Goal: Book appointment/travel/reservation

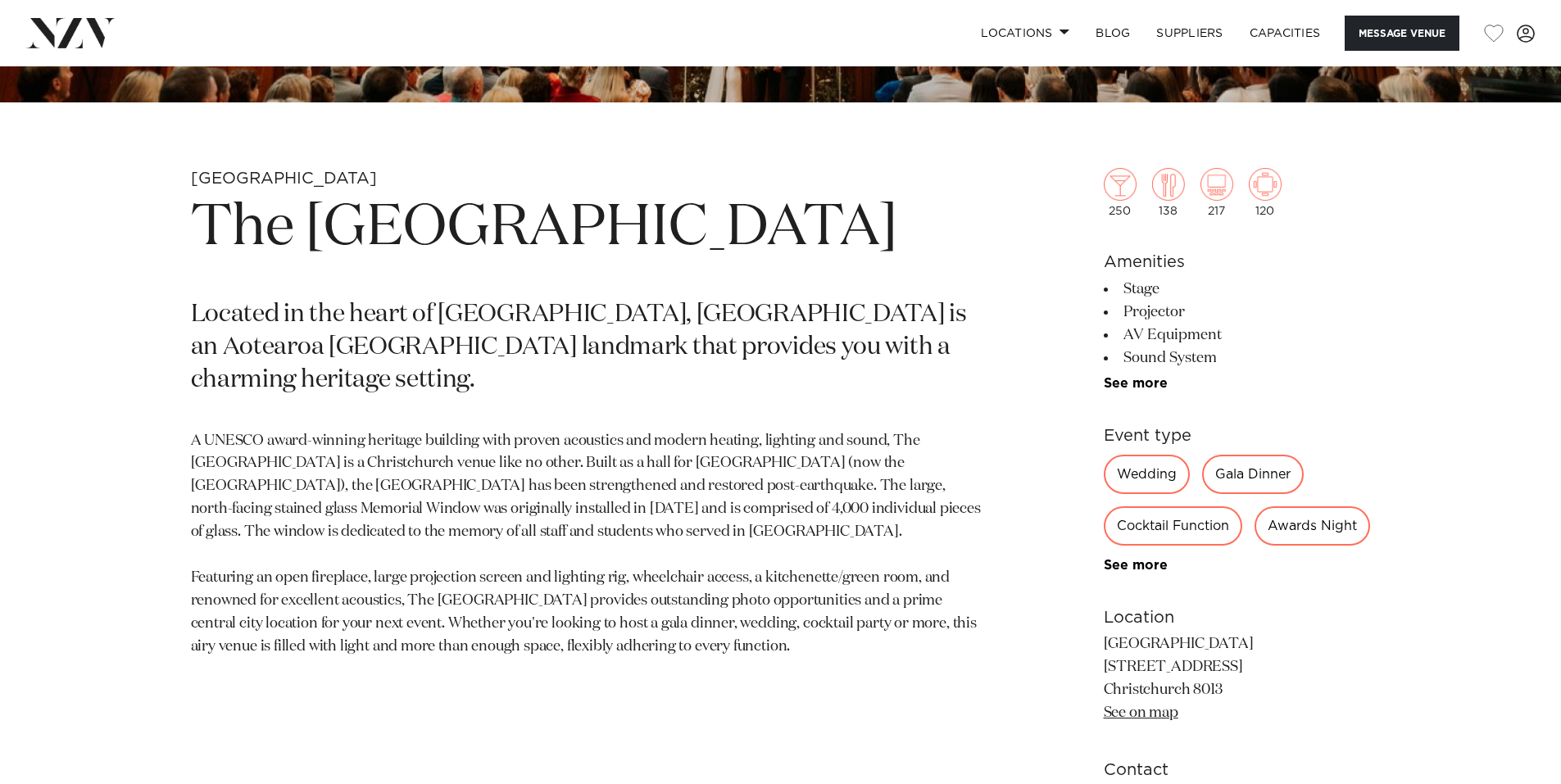
scroll to position [737, 0]
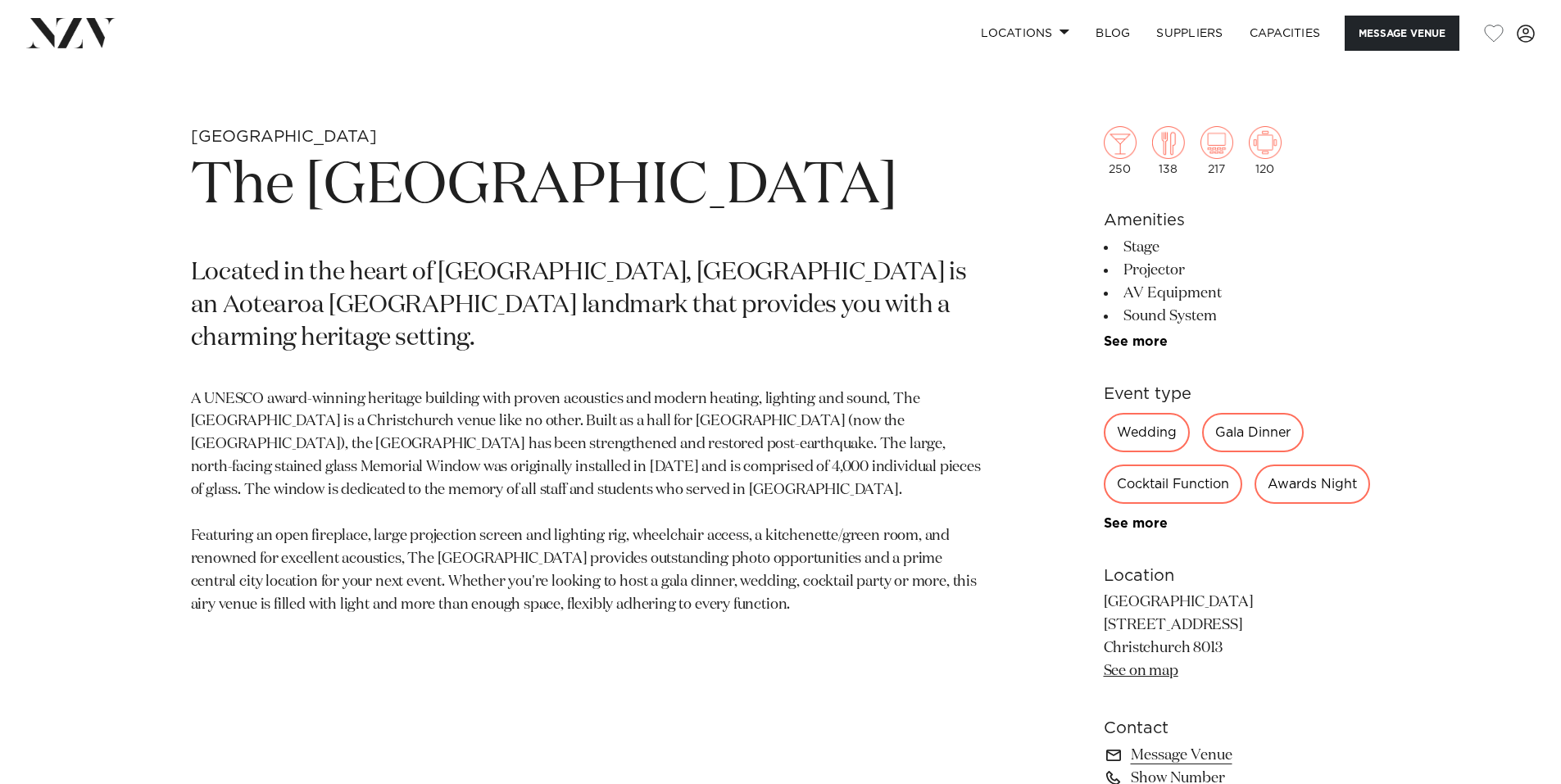
click at [1163, 433] on div "Wedding" at bounding box center [1147, 432] width 86 height 39
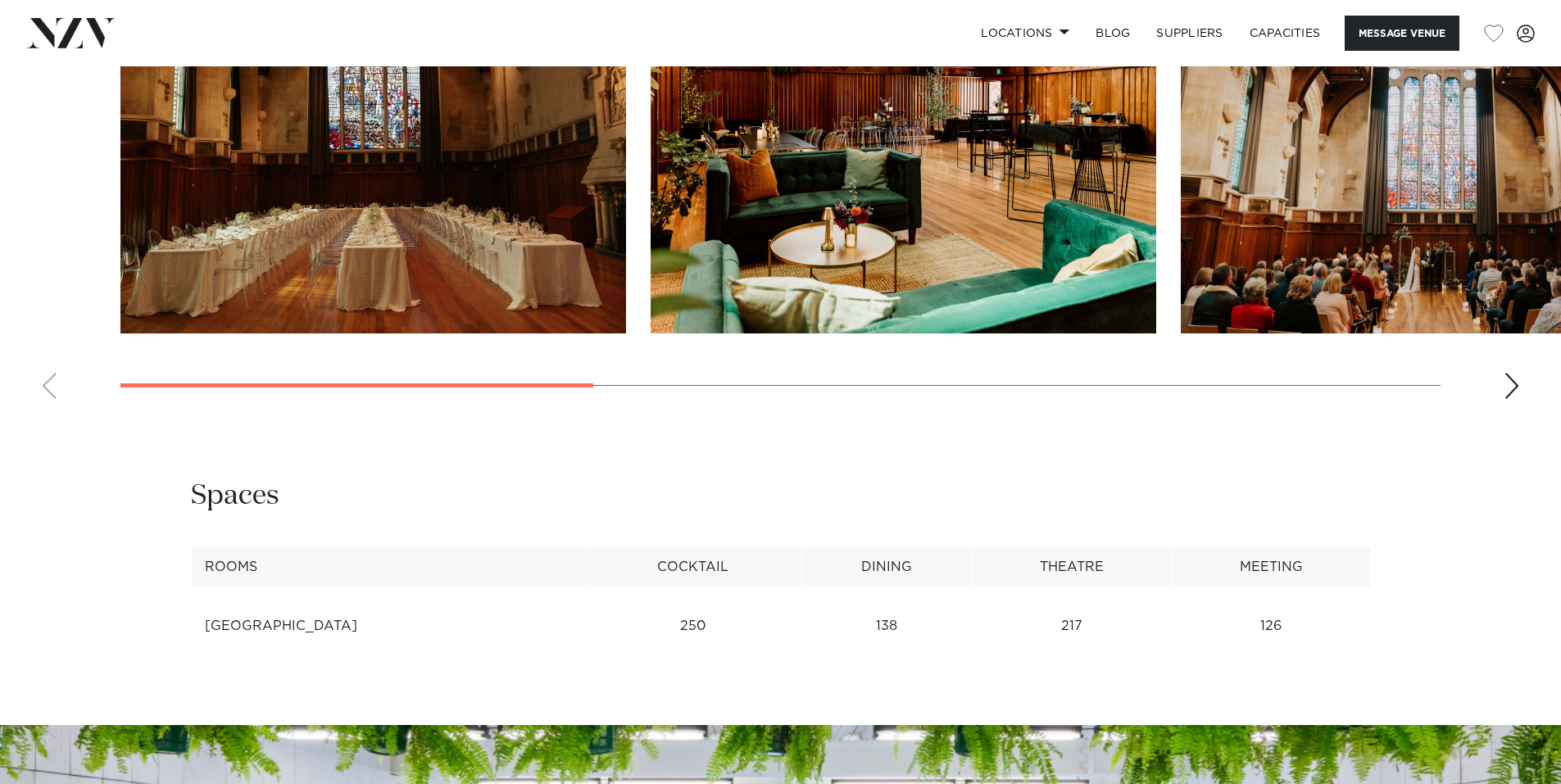
scroll to position [1720, 0]
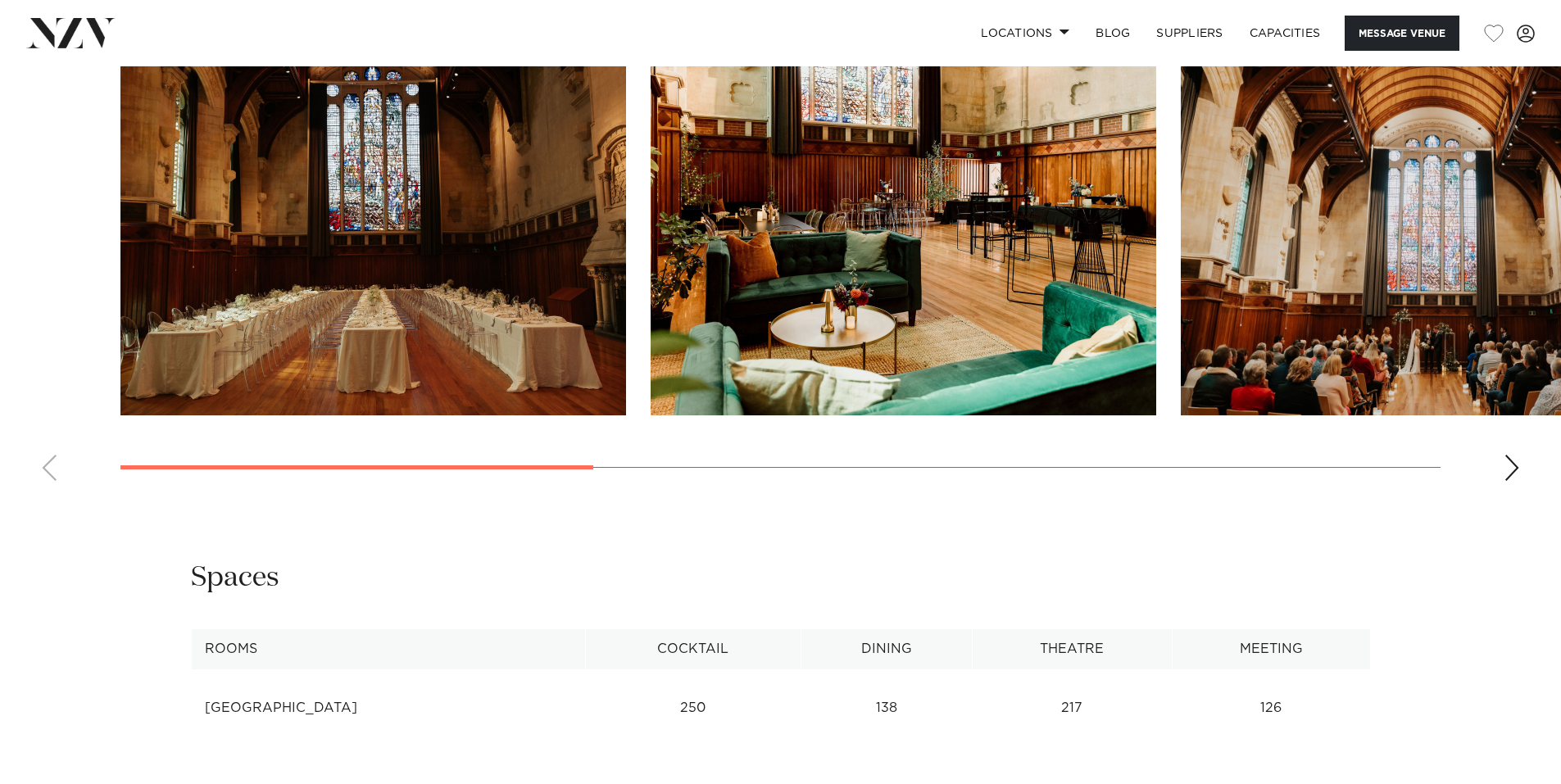
click at [1508, 481] on div "Next slide" at bounding box center [1511, 467] width 16 height 26
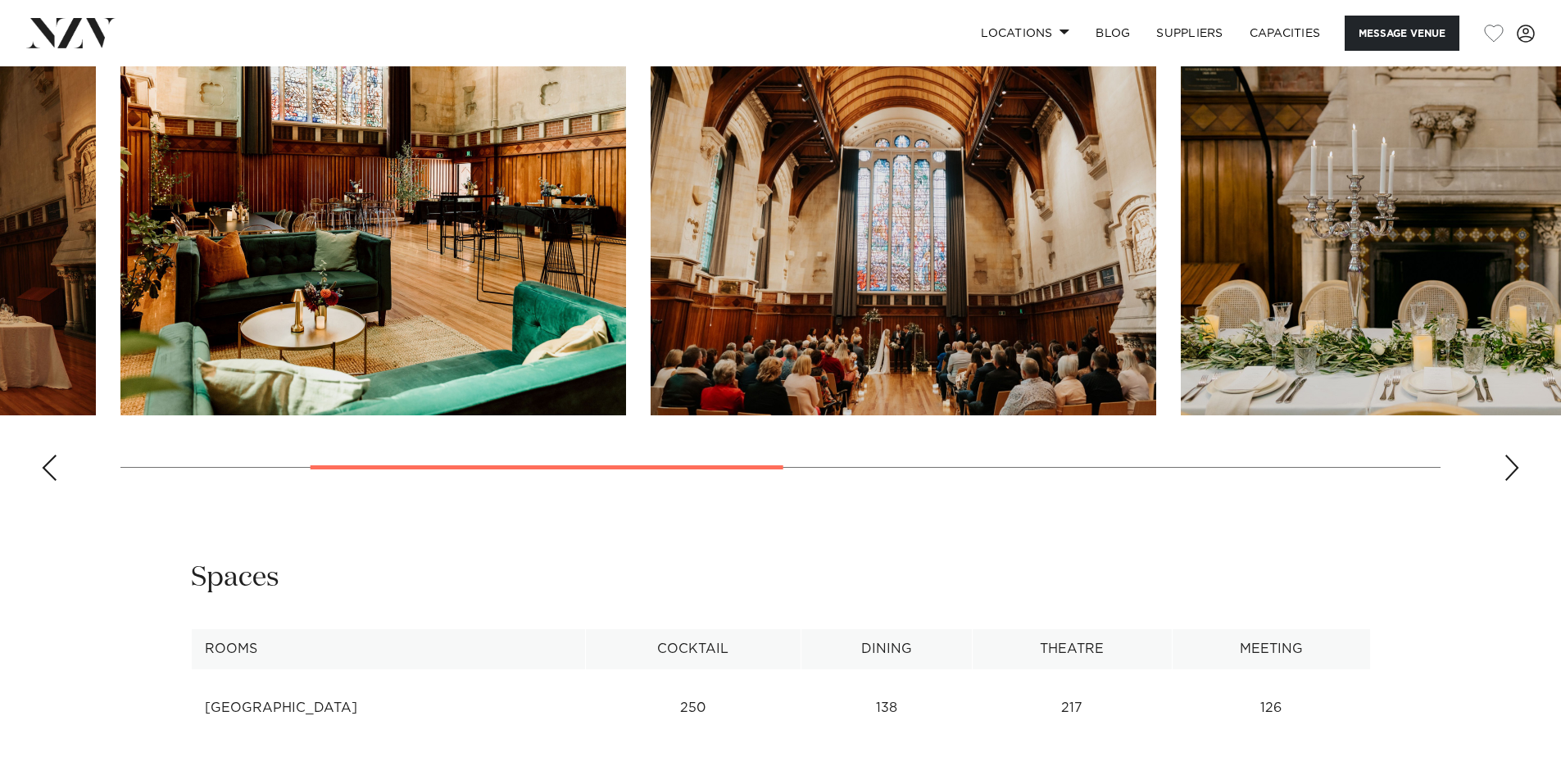
click at [1508, 481] on div "Next slide" at bounding box center [1511, 467] width 16 height 26
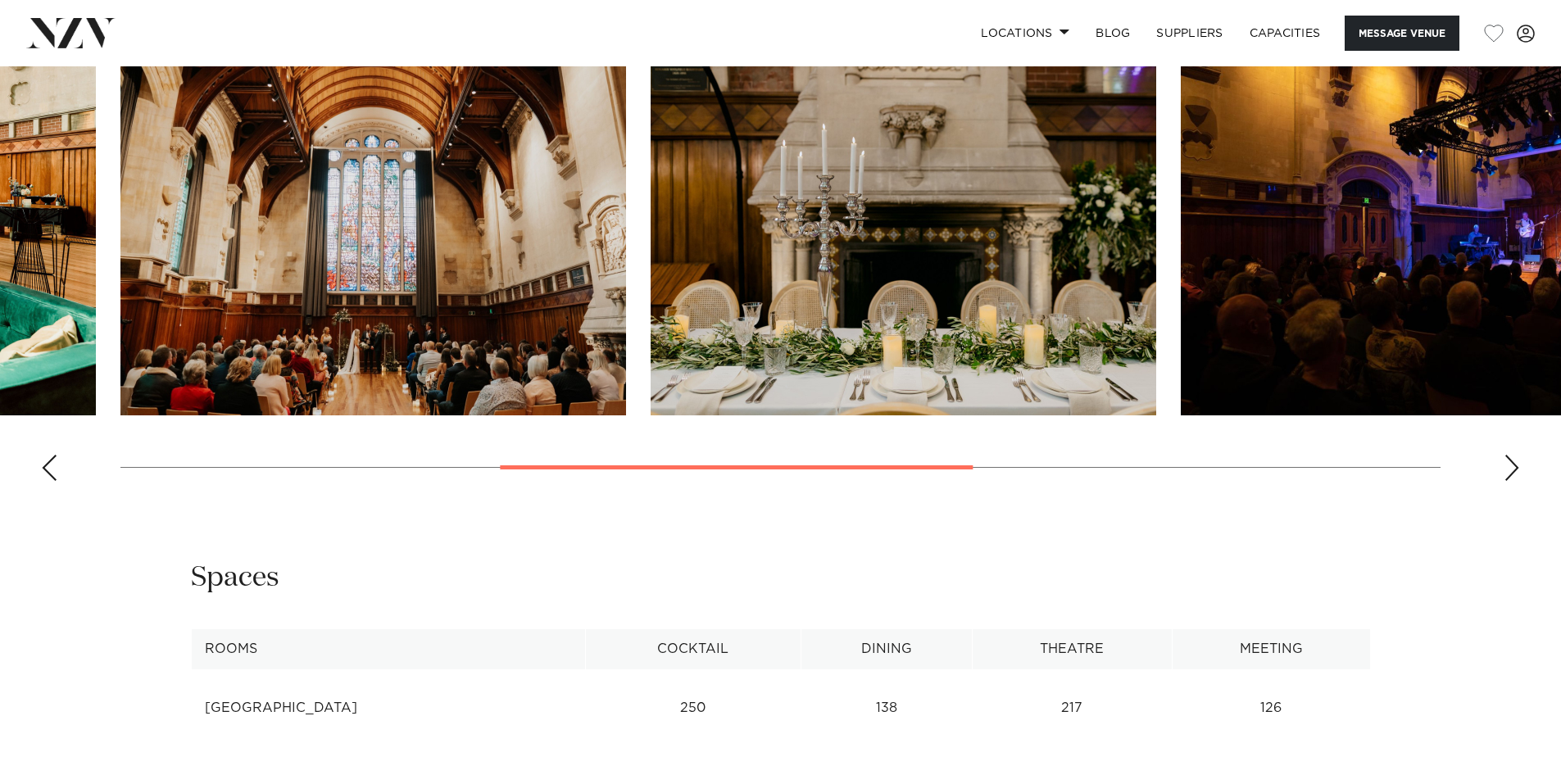
click at [396, 370] on img "3 / 7" at bounding box center [373, 230] width 506 height 371
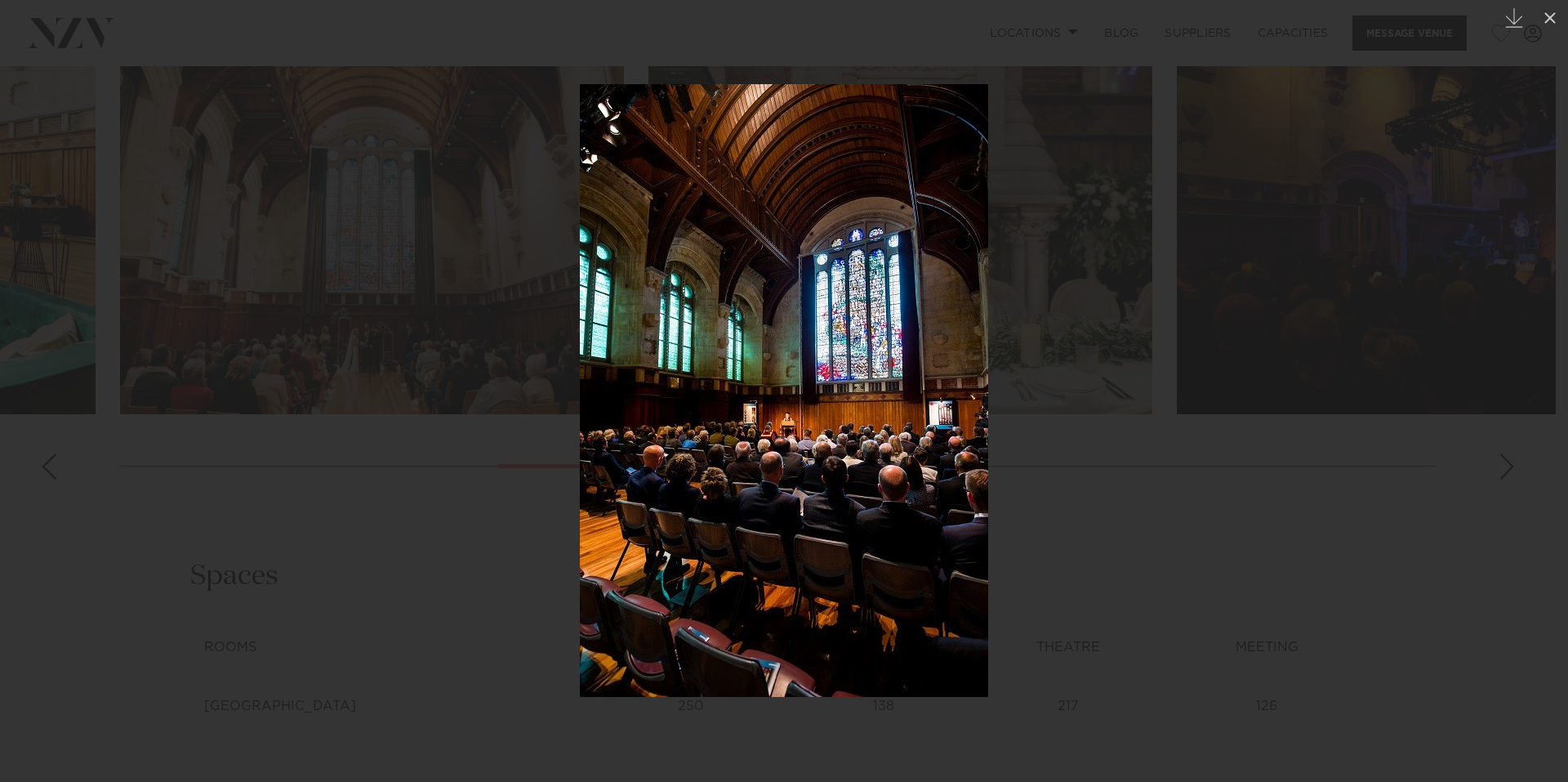
click at [337, 605] on div at bounding box center [784, 391] width 1568 height 782
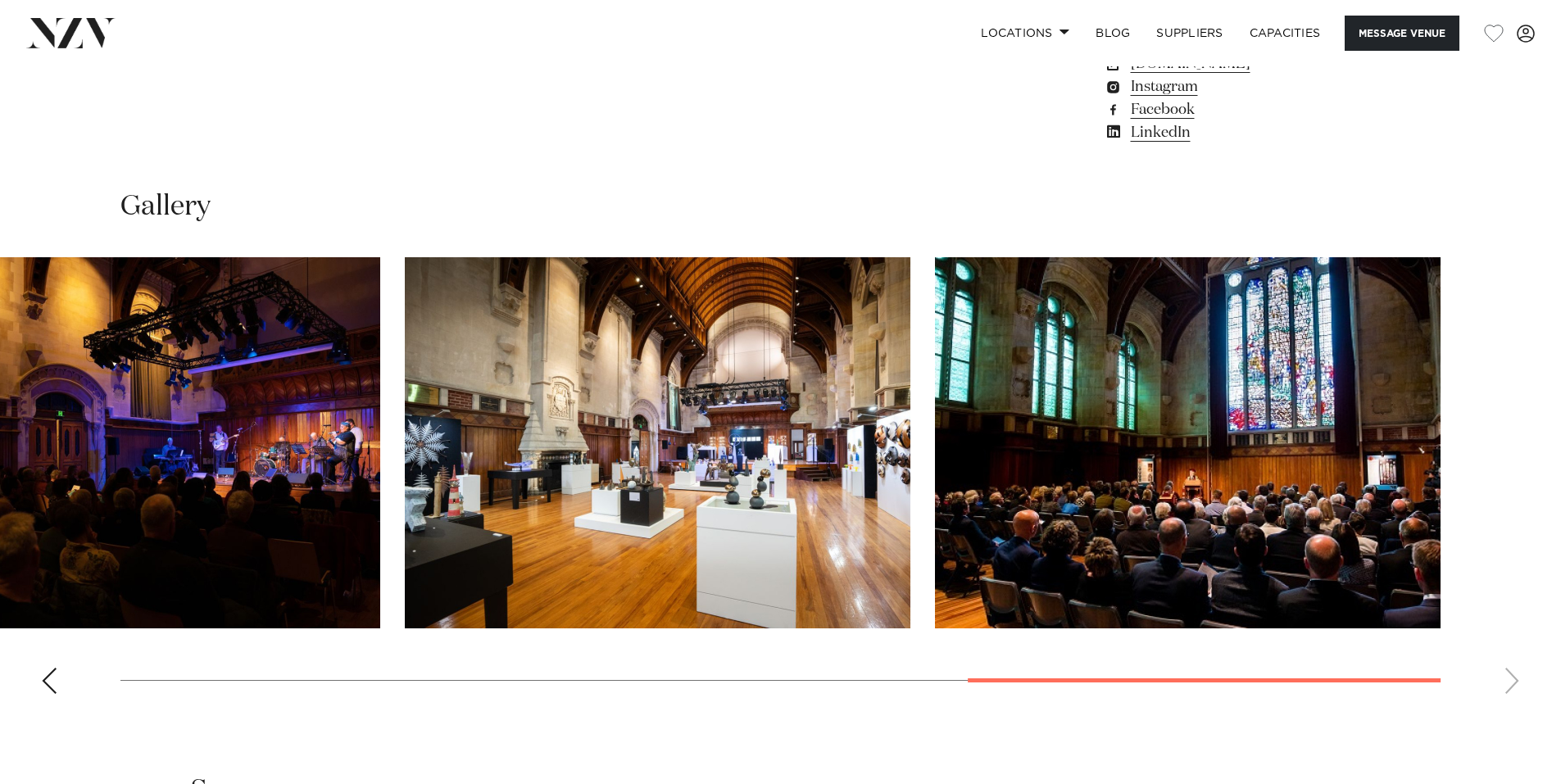
scroll to position [1638, 0]
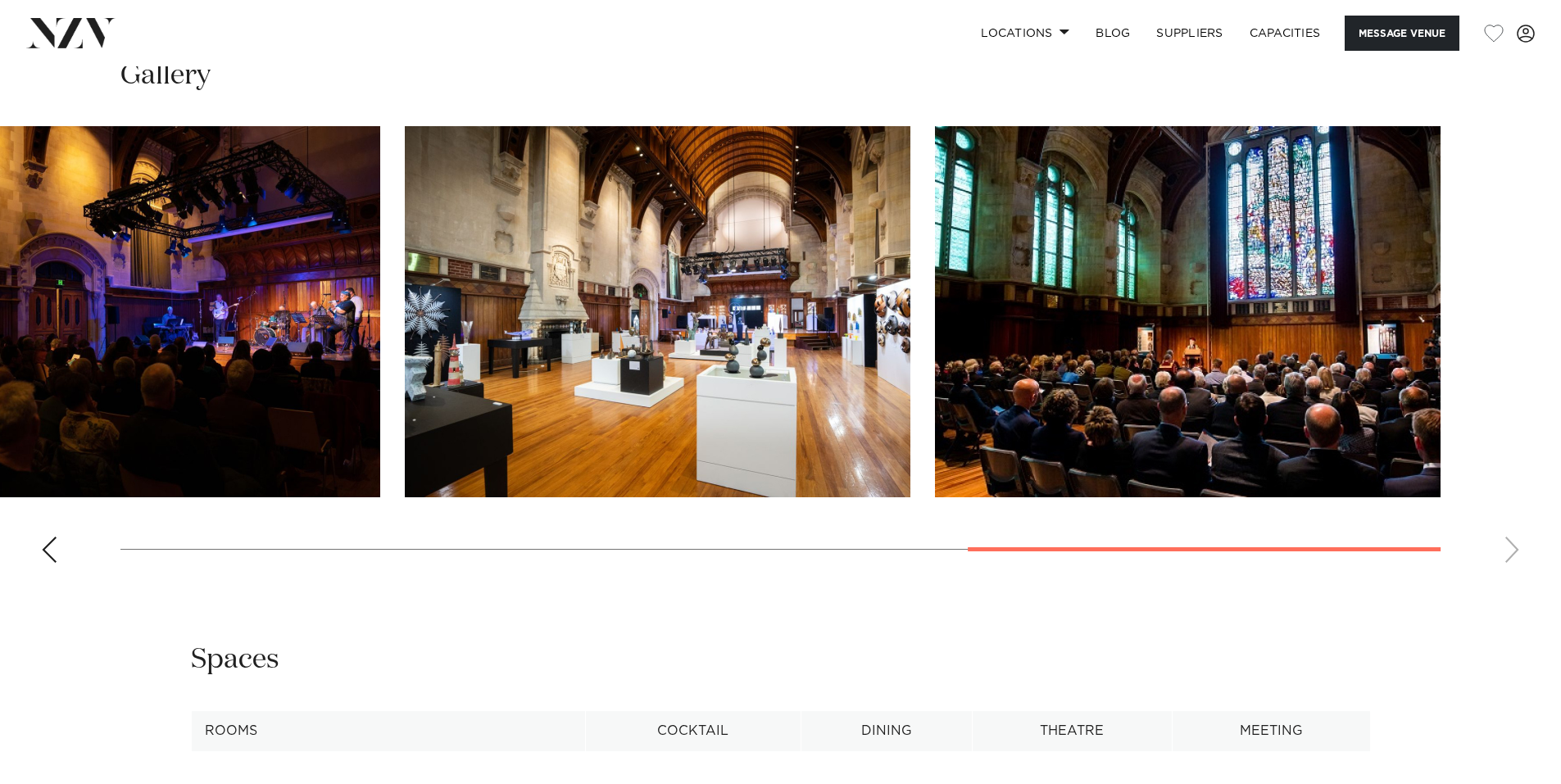
click at [1127, 461] on img "7 / 7" at bounding box center [1188, 312] width 506 height 371
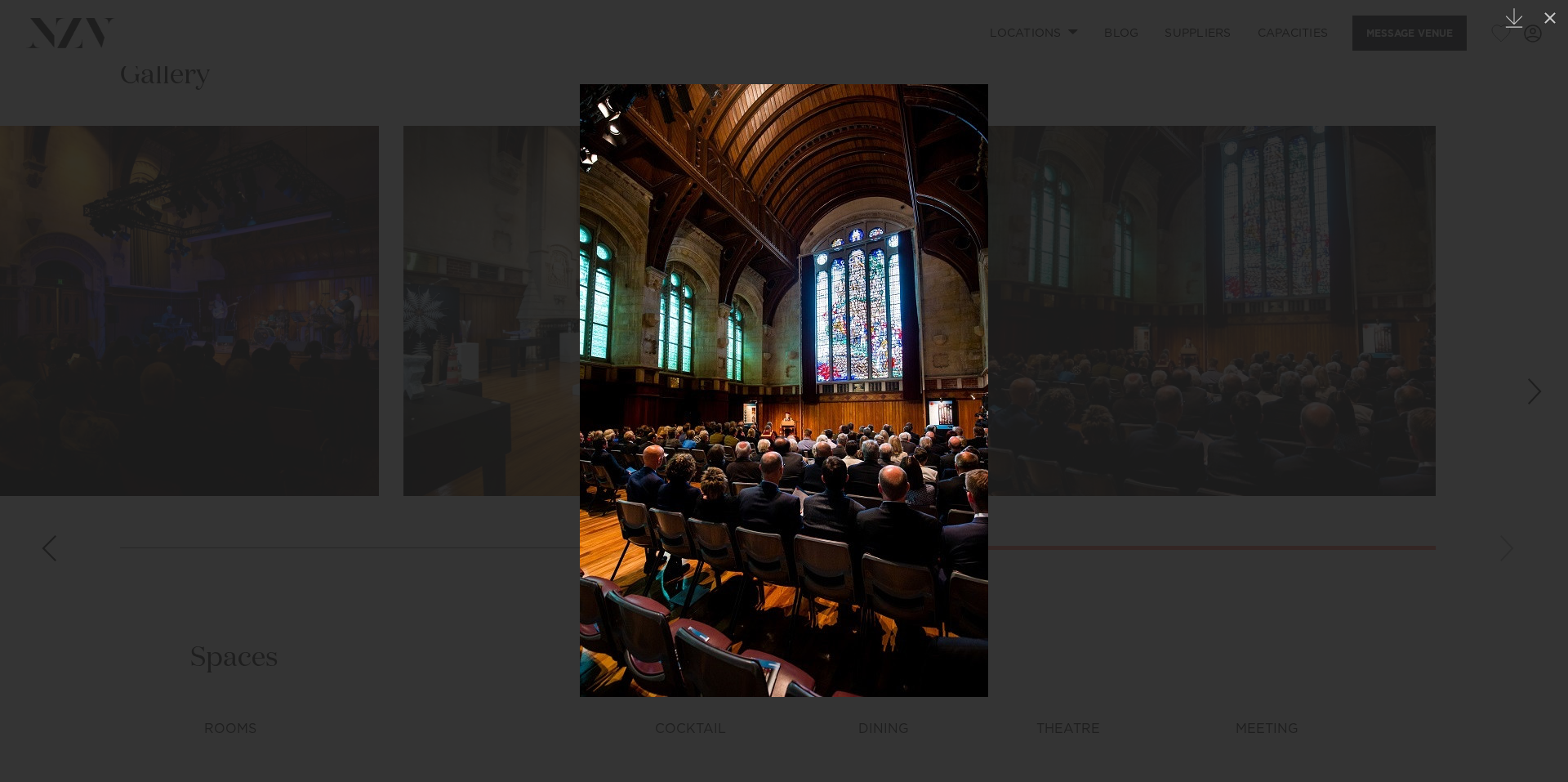
click at [340, 716] on div at bounding box center [784, 391] width 1568 height 782
